Goal: Browse casually: Explore the website without a specific task or goal

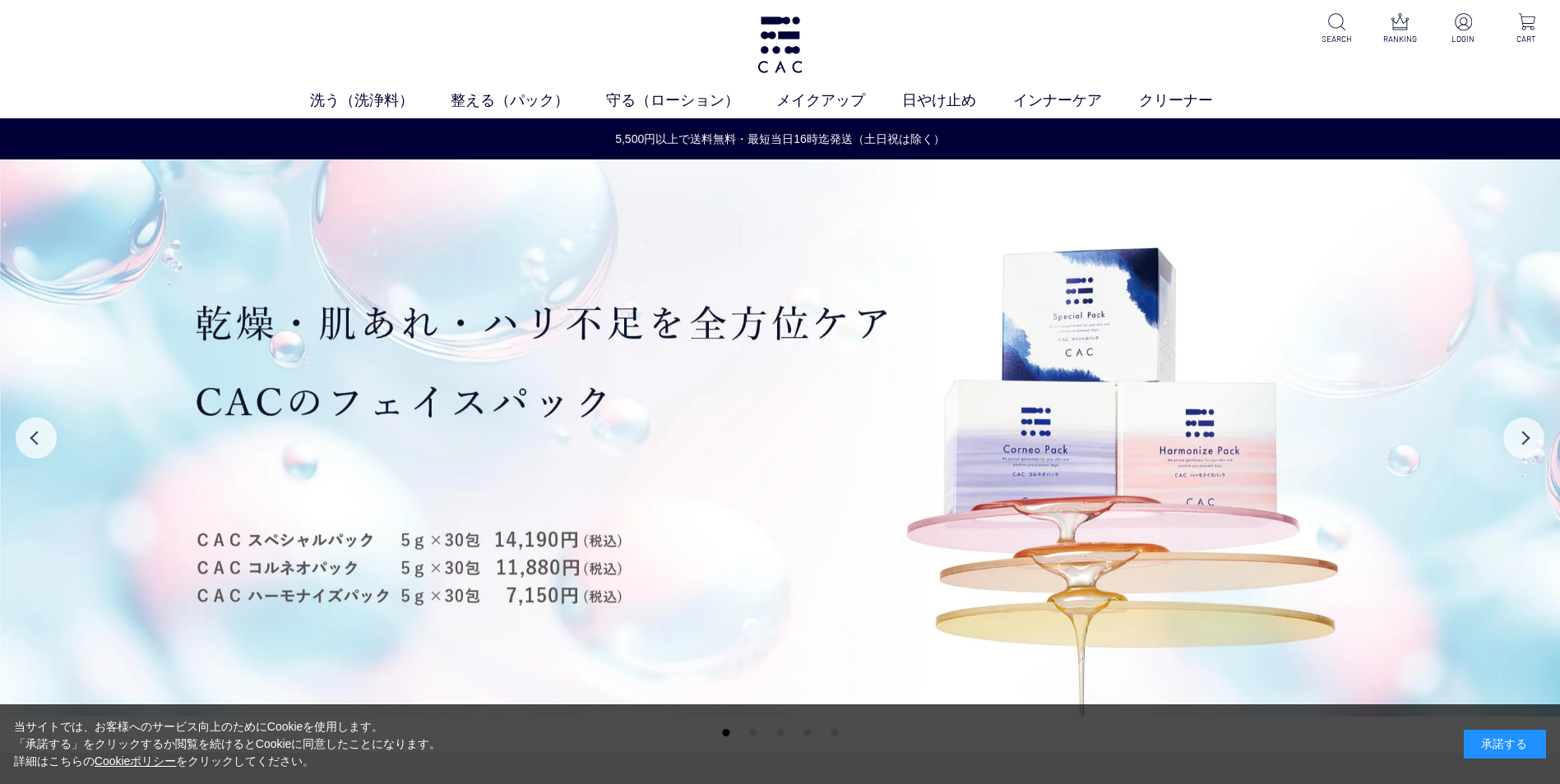
click at [497, 3] on div "洗う（洗浄料） 液体洗浄料 パウダー洗浄料 泡洗顔料 グッズ 整える（パック） フェイスパック ヘアパック 守る（ローション） 保湿化粧水 柔軟化粧水 美容液…" at bounding box center [780, 59] width 1560 height 119
click at [496, 3] on div "洗う（洗浄料） 液体洗浄料 パウダー洗浄料 泡洗顔料 グッズ 整える（パック） フェイスパック ヘアパック 守る（ローション） 保湿化粧水 柔軟化粧水 美容液…" at bounding box center [780, 59] width 1560 height 119
